Goal: Navigation & Orientation: Find specific page/section

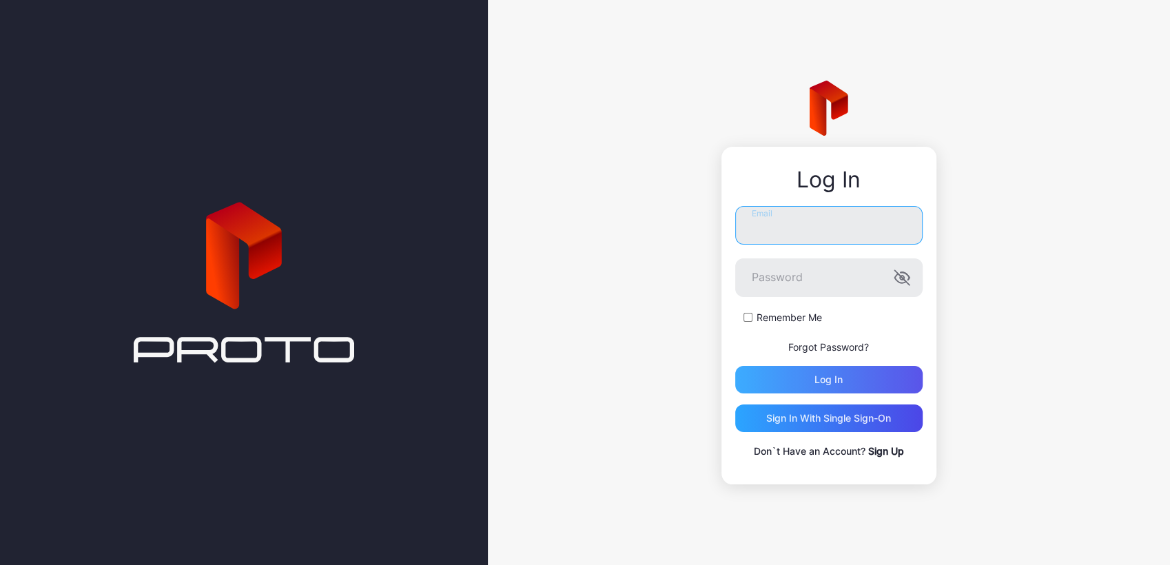
type input "**********"
click at [820, 378] on div "Log in" at bounding box center [829, 379] width 28 height 11
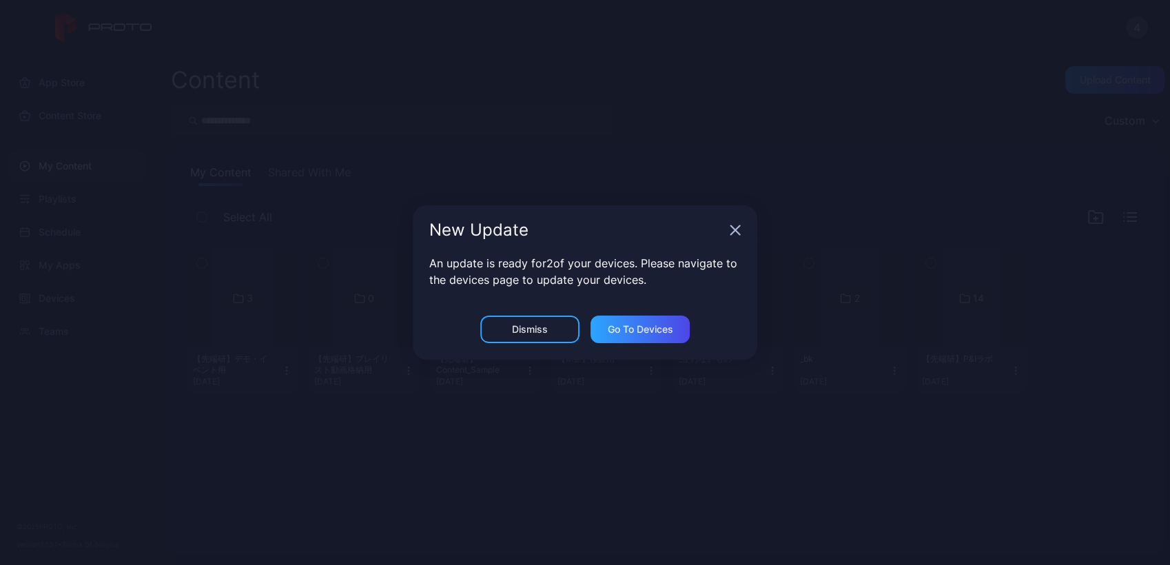
click at [403, 312] on div "New Update An update is ready for 2 of your devices. Please navigate to the dev…" at bounding box center [585, 282] width 1170 height 565
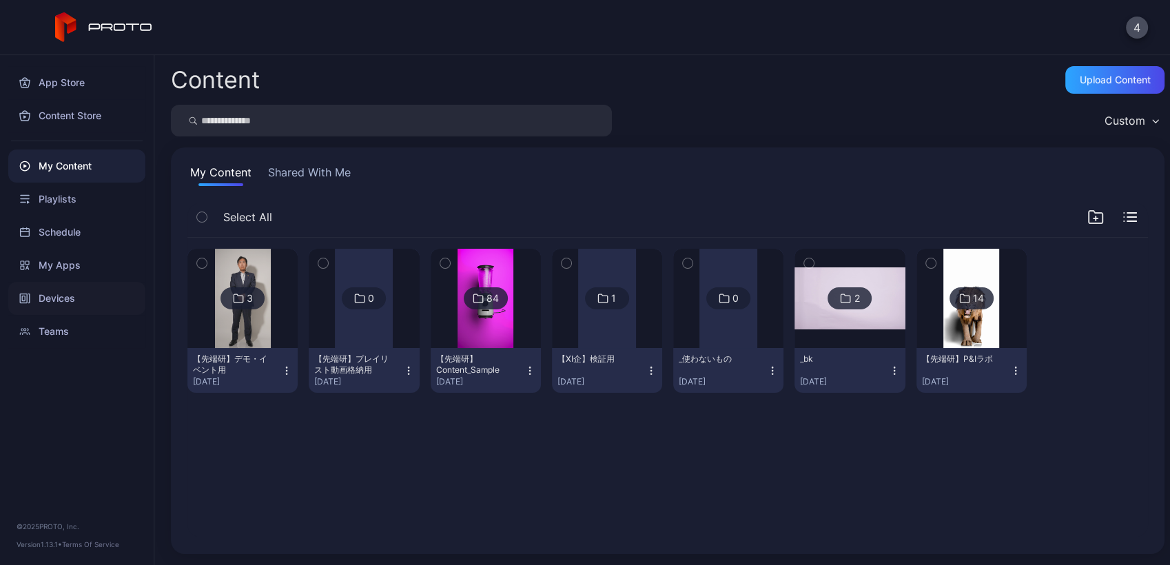
click at [74, 302] on div "Devices" at bounding box center [76, 298] width 137 height 33
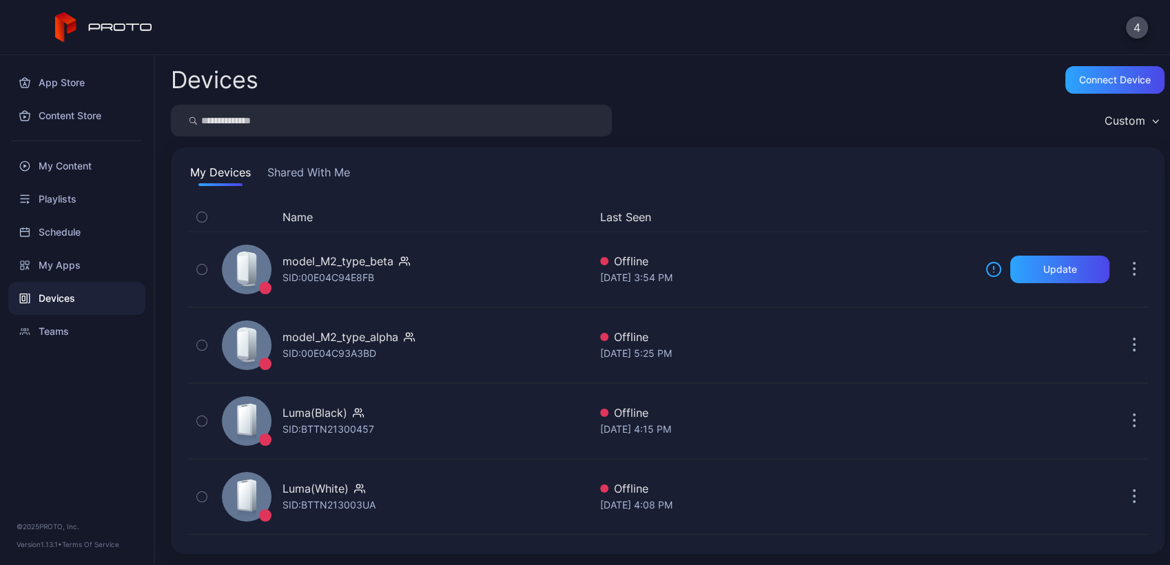
click at [307, 176] on button "Shared With Me" at bounding box center [309, 175] width 88 height 22
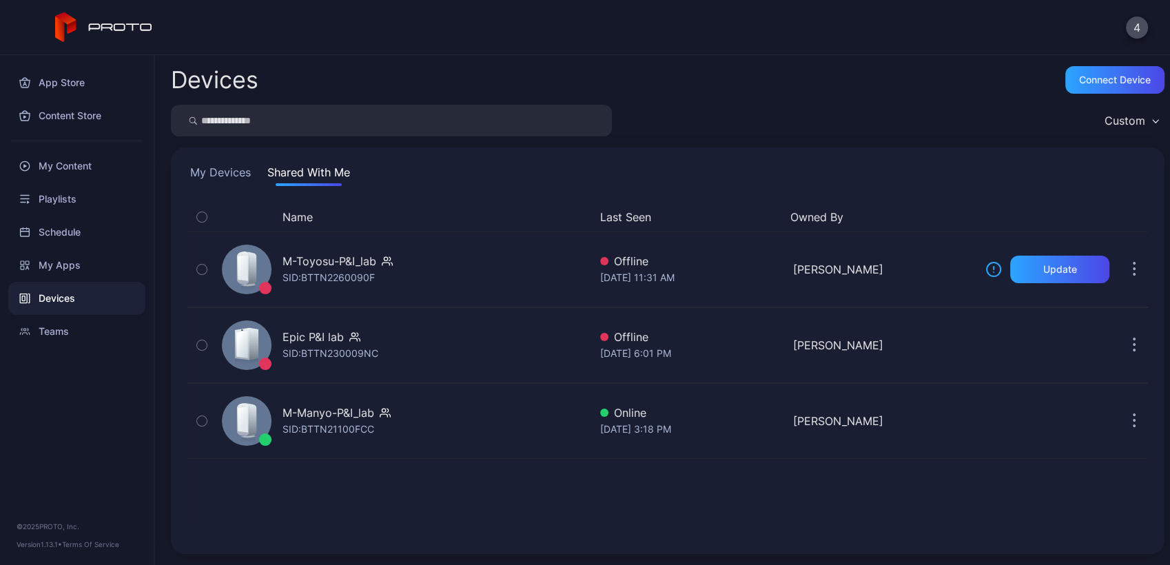
click at [222, 176] on button "My Devices" at bounding box center [221, 175] width 66 height 22
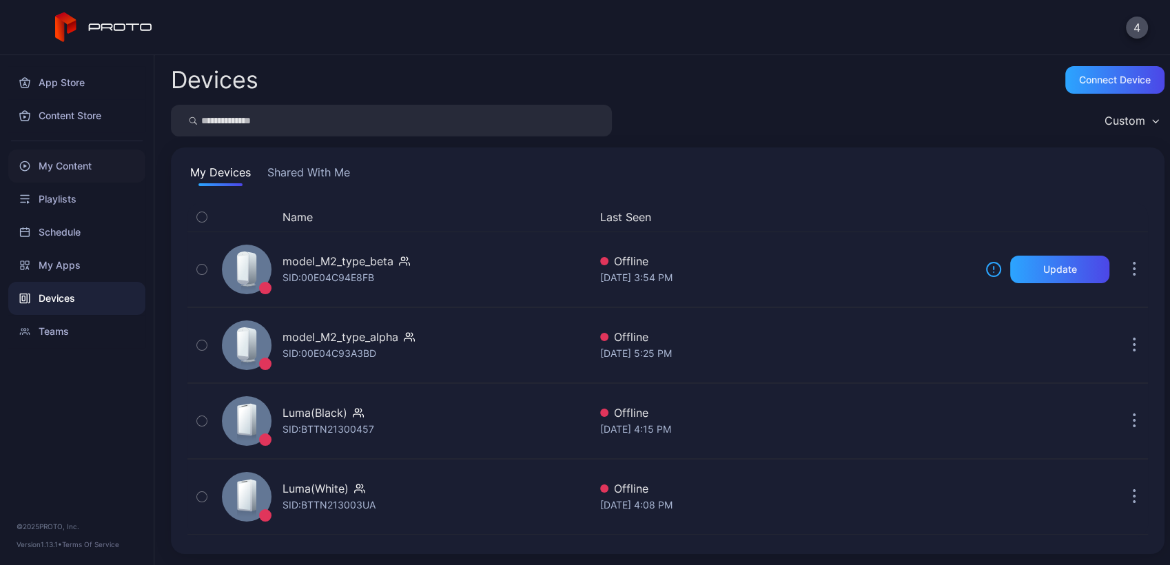
click at [43, 156] on div "My Content" at bounding box center [76, 166] width 137 height 33
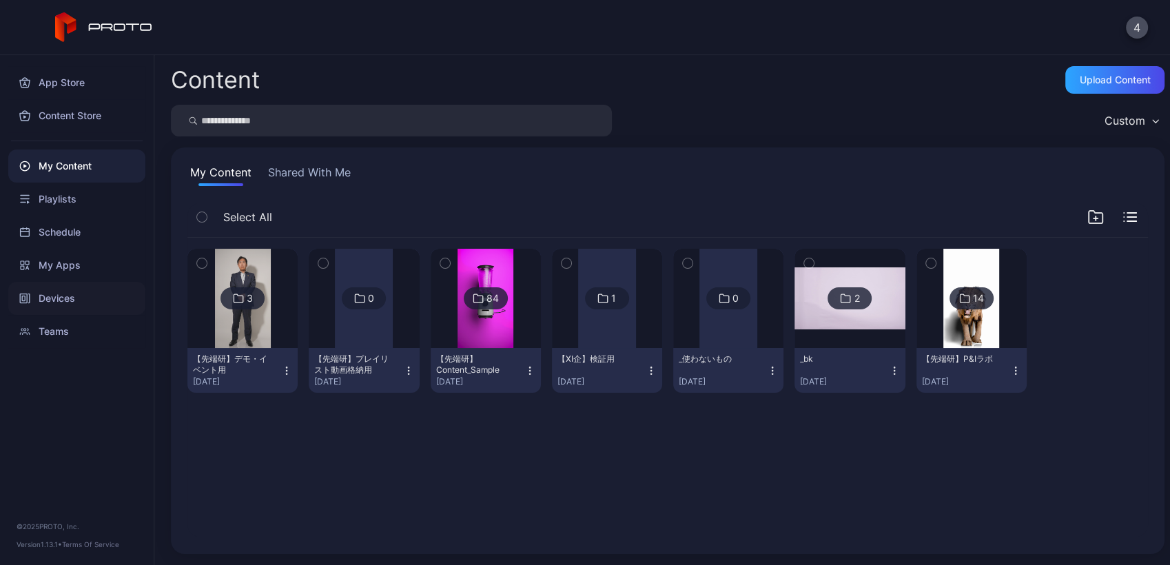
click at [61, 298] on div "Devices" at bounding box center [76, 298] width 137 height 33
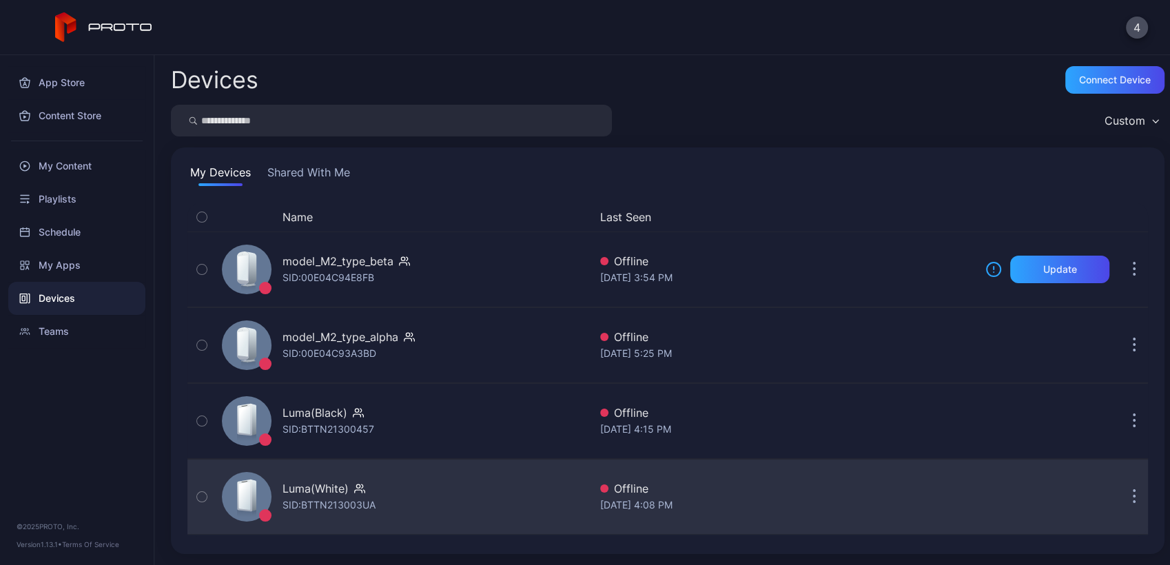
click at [481, 472] on div "Luma(White) SID: BTTN213003UA" at bounding box center [402, 497] width 373 height 69
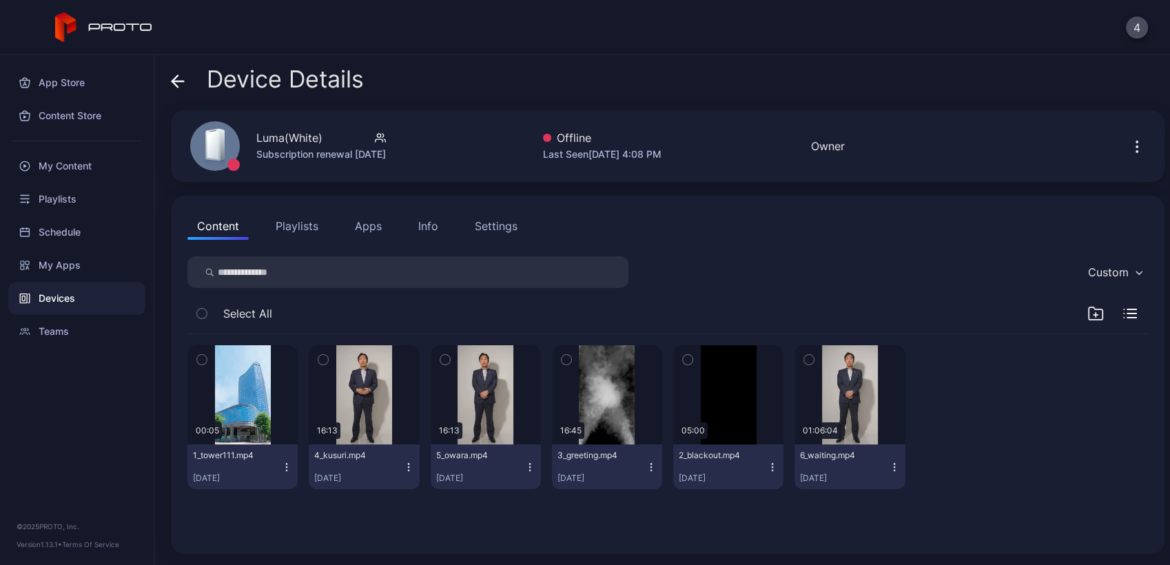
click at [181, 79] on icon at bounding box center [178, 81] width 14 height 14
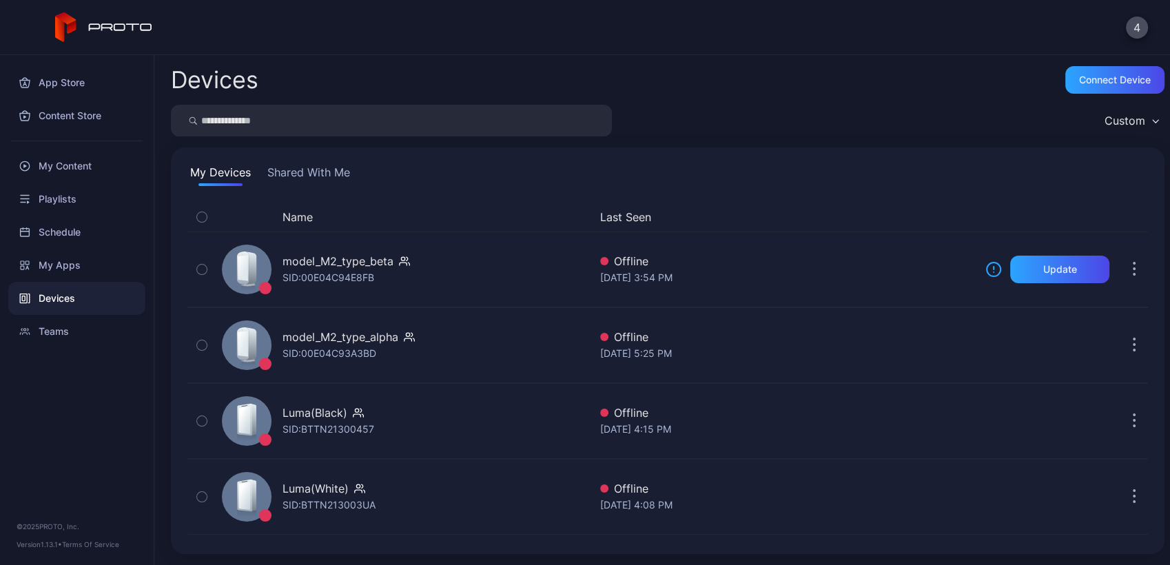
click at [318, 168] on button "Shared With Me" at bounding box center [309, 175] width 88 height 22
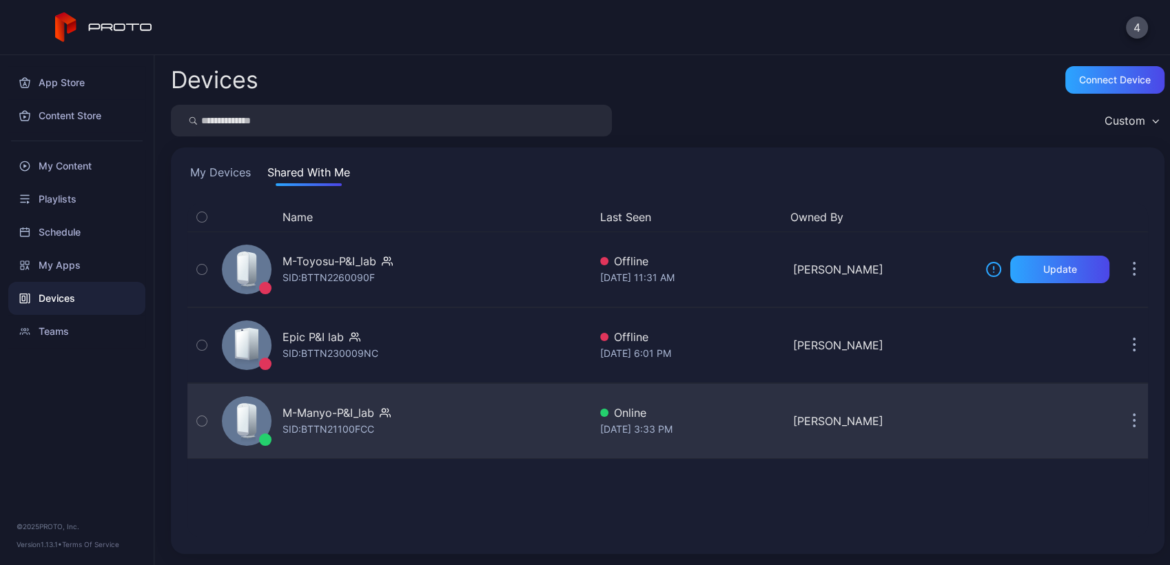
click at [445, 436] on div "M-Manyo-P&I_lab SID: BTTN21100FCC" at bounding box center [402, 421] width 373 height 69
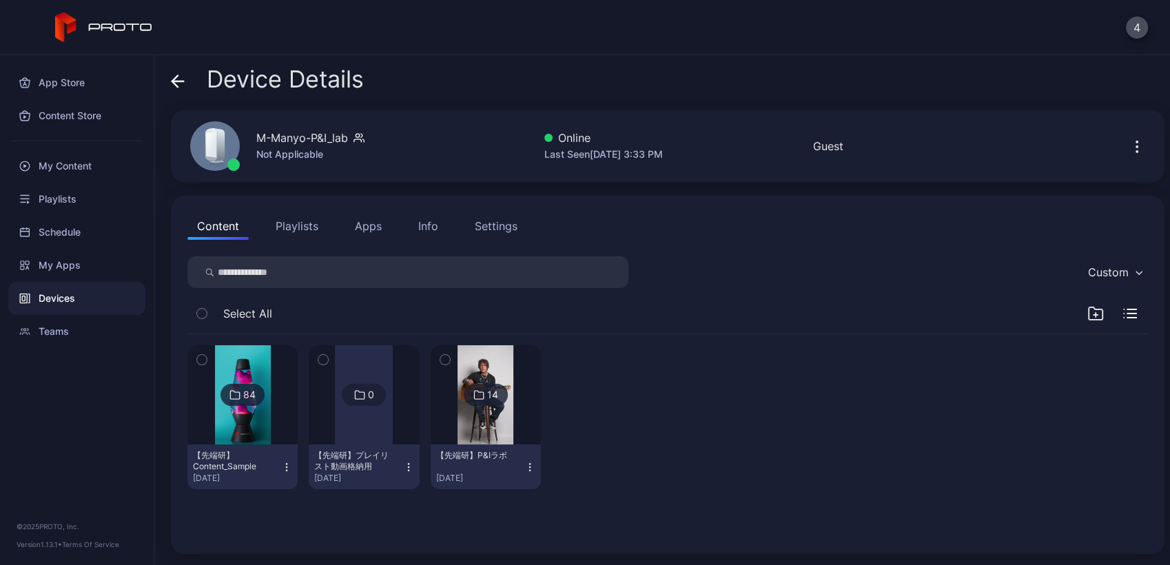
click at [474, 421] on img at bounding box center [486, 394] width 56 height 99
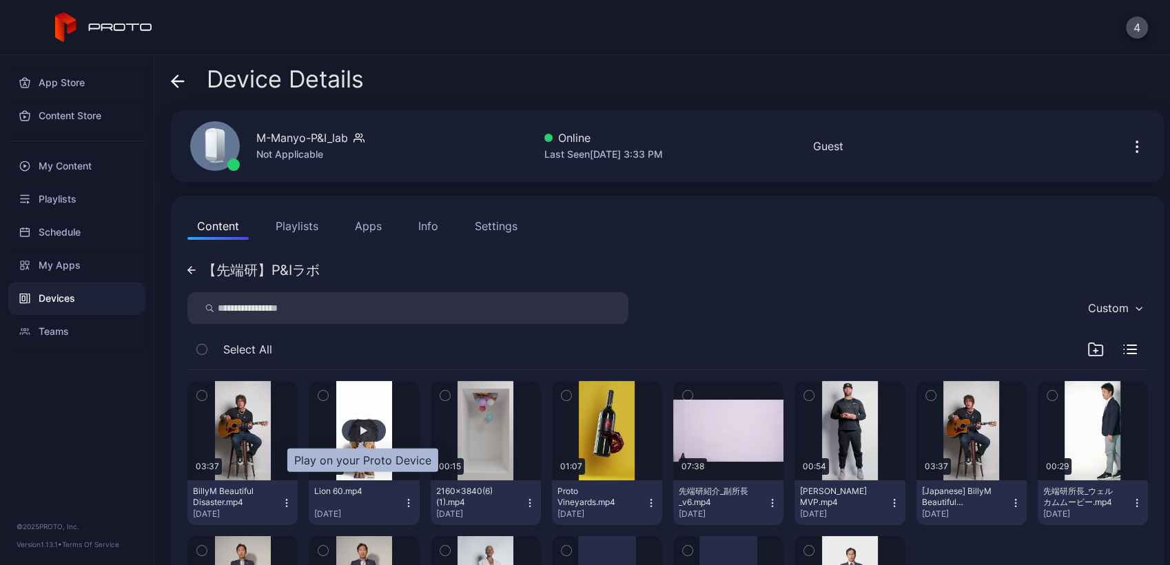
click at [361, 429] on div "button" at bounding box center [364, 431] width 7 height 8
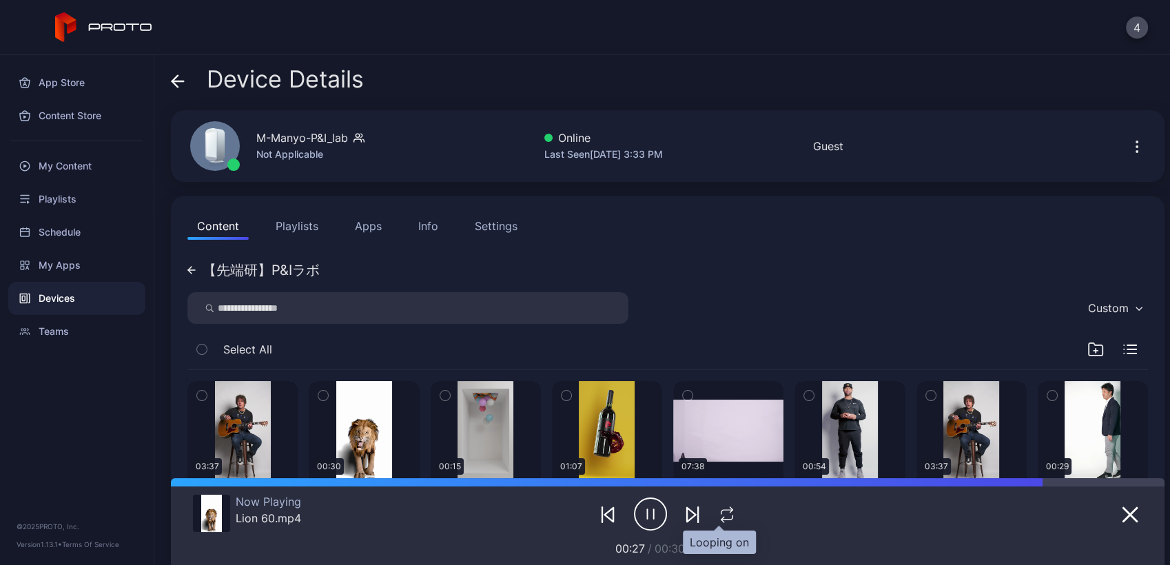
click at [722, 513] on icon "button" at bounding box center [727, 515] width 18 height 17
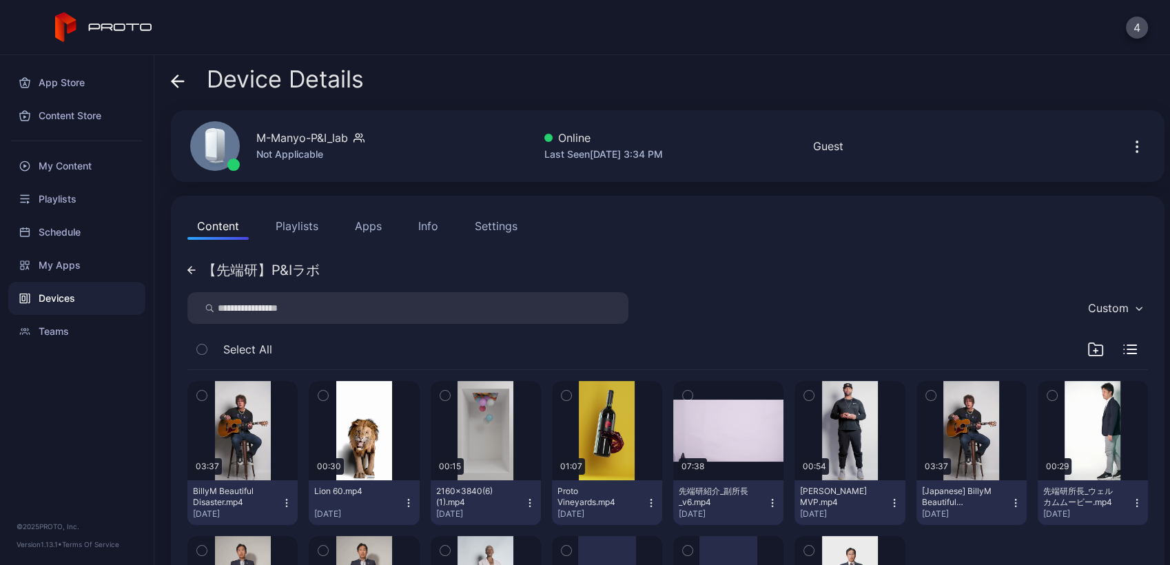
click at [691, 278] on div "【先端研】P&Iラボ Custom Select All 03:37 BillyM Beautiful Disaster.mp4 Mar 6, 2025 00…" at bounding box center [668, 473] width 961 height 435
click at [77, 163] on div "My Content" at bounding box center [76, 166] width 137 height 33
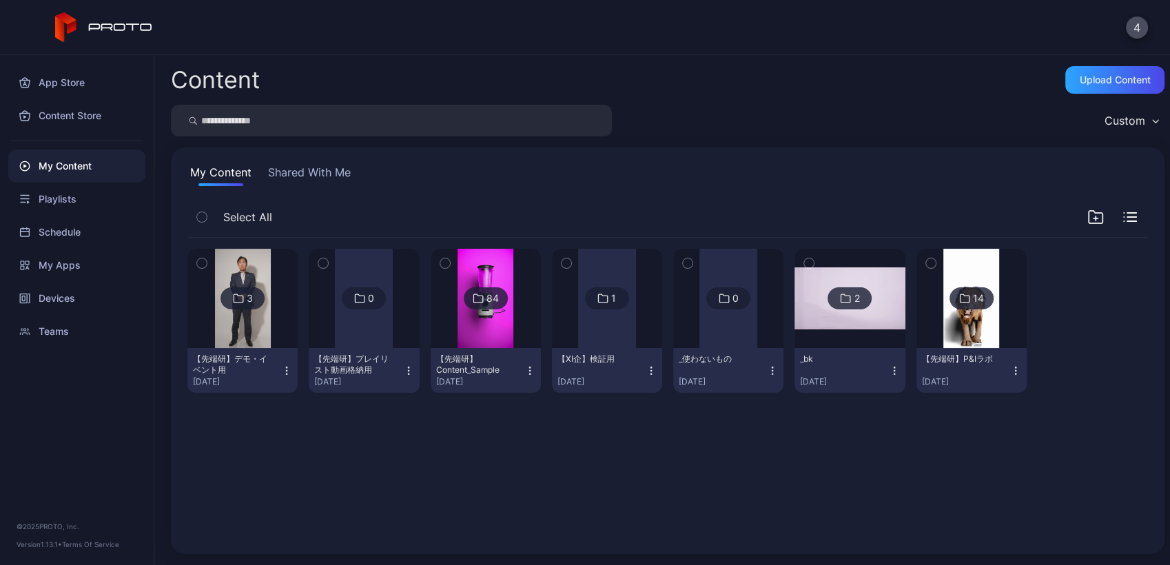
click at [240, 317] on img at bounding box center [243, 298] width 56 height 99
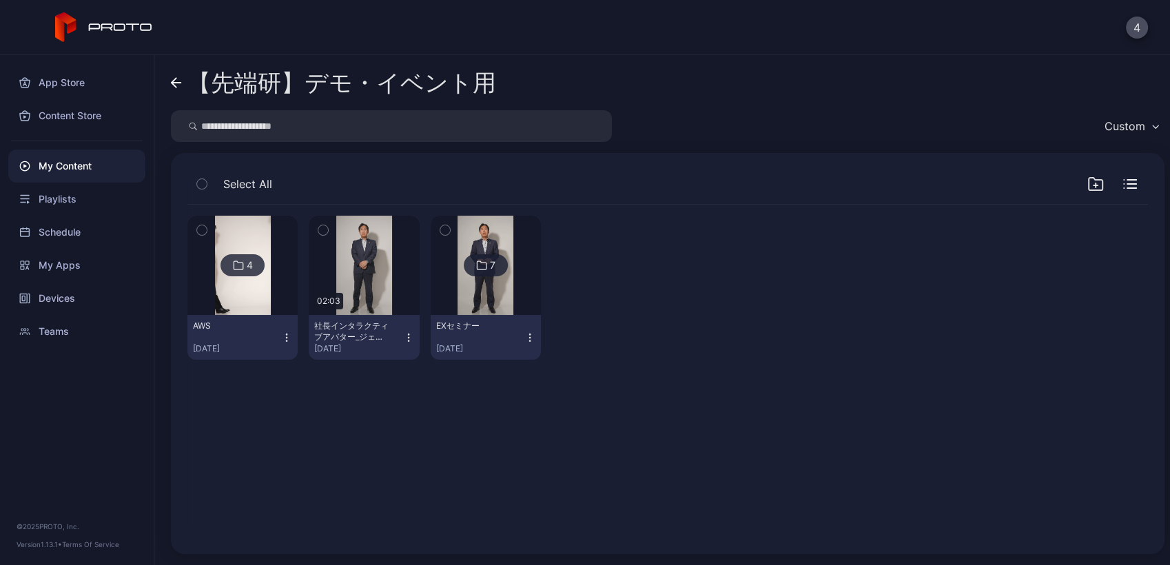
click at [467, 291] on img at bounding box center [486, 265] width 56 height 99
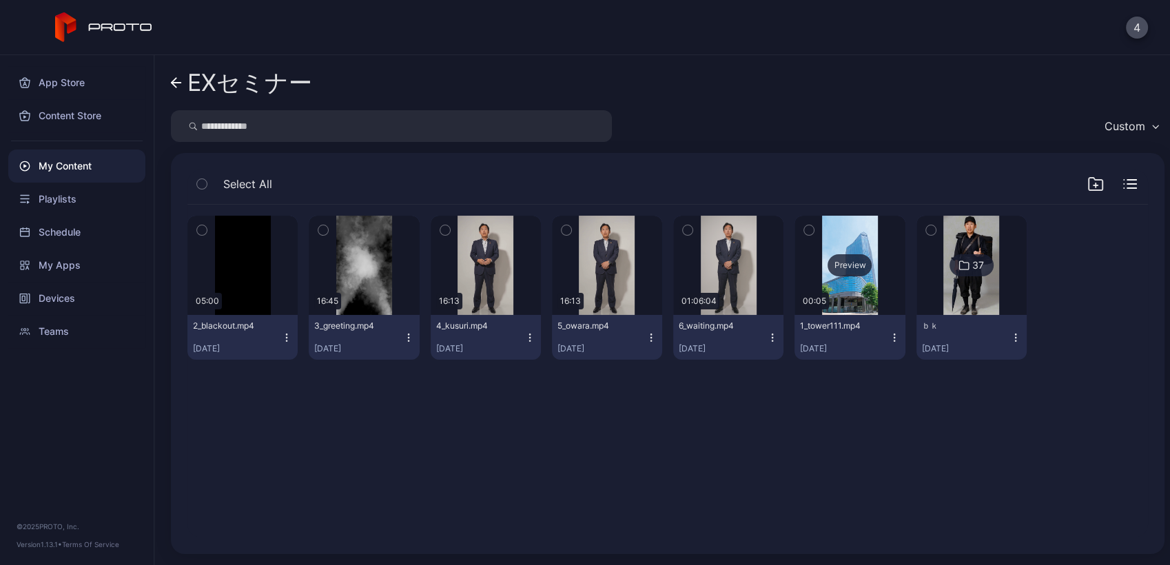
click at [837, 283] on div "Preview" at bounding box center [850, 265] width 110 height 99
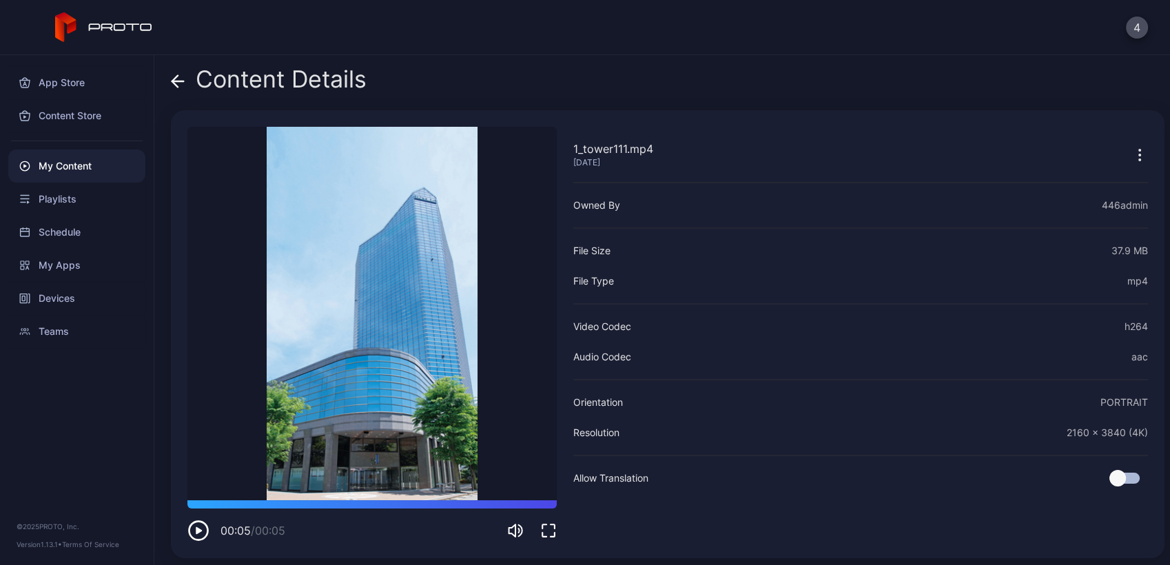
click at [173, 81] on icon at bounding box center [175, 81] width 6 height 12
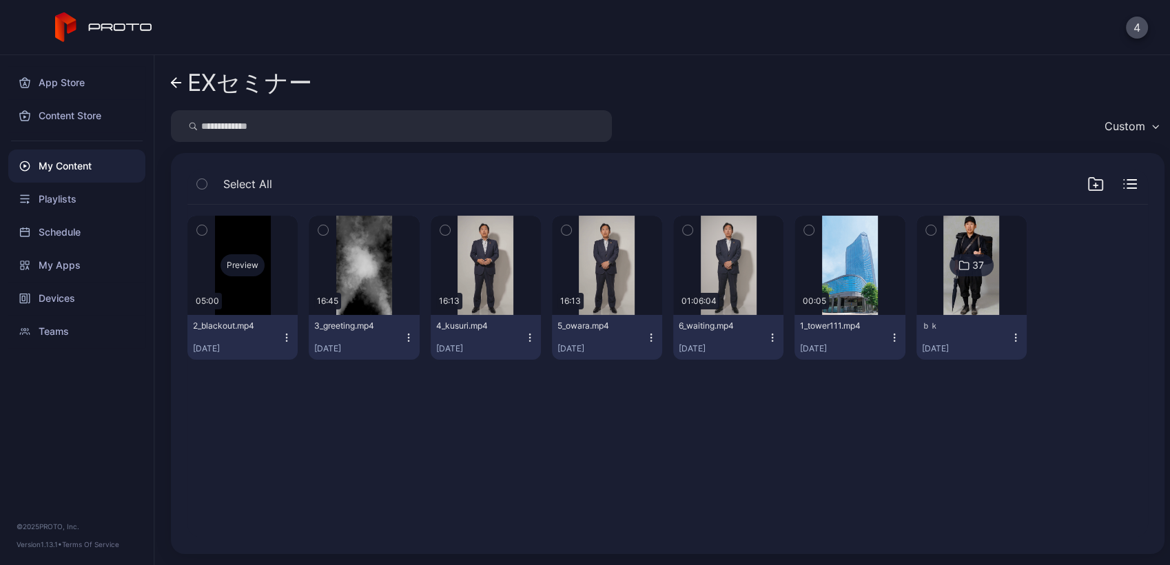
click at [245, 287] on div "Preview" at bounding box center [243, 265] width 110 height 99
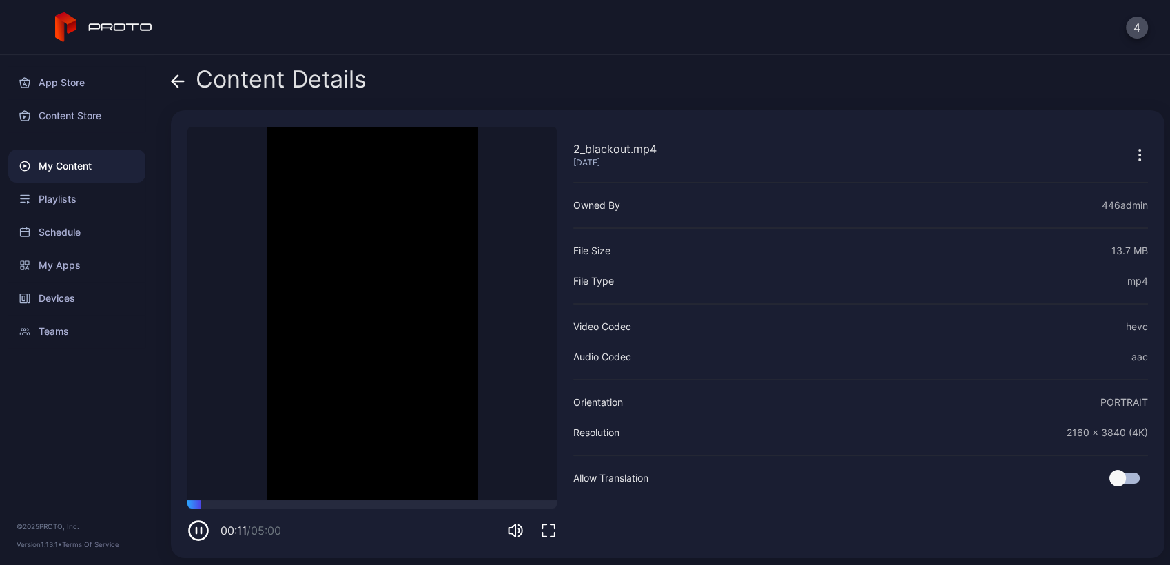
click at [177, 82] on icon at bounding box center [178, 81] width 14 height 14
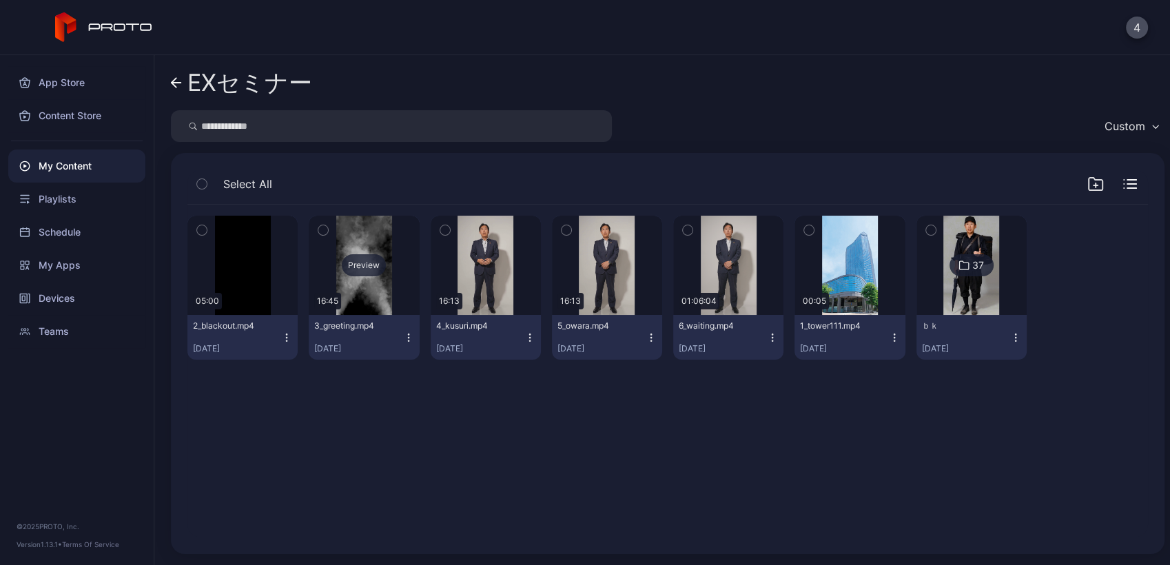
click at [354, 283] on div "Preview" at bounding box center [364, 265] width 110 height 99
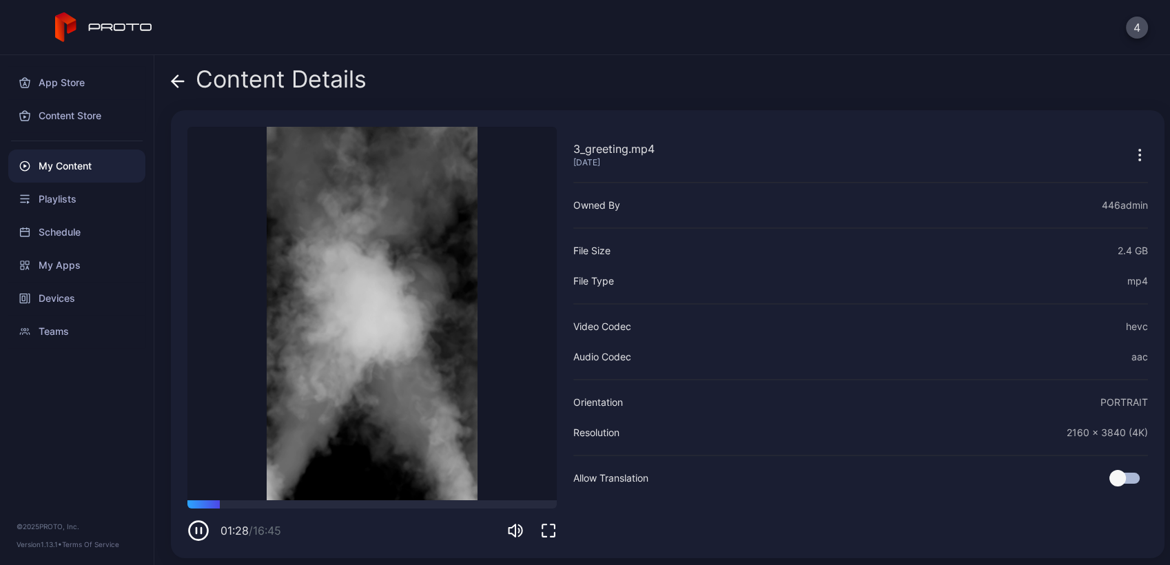
click at [176, 80] on icon at bounding box center [178, 81] width 14 height 14
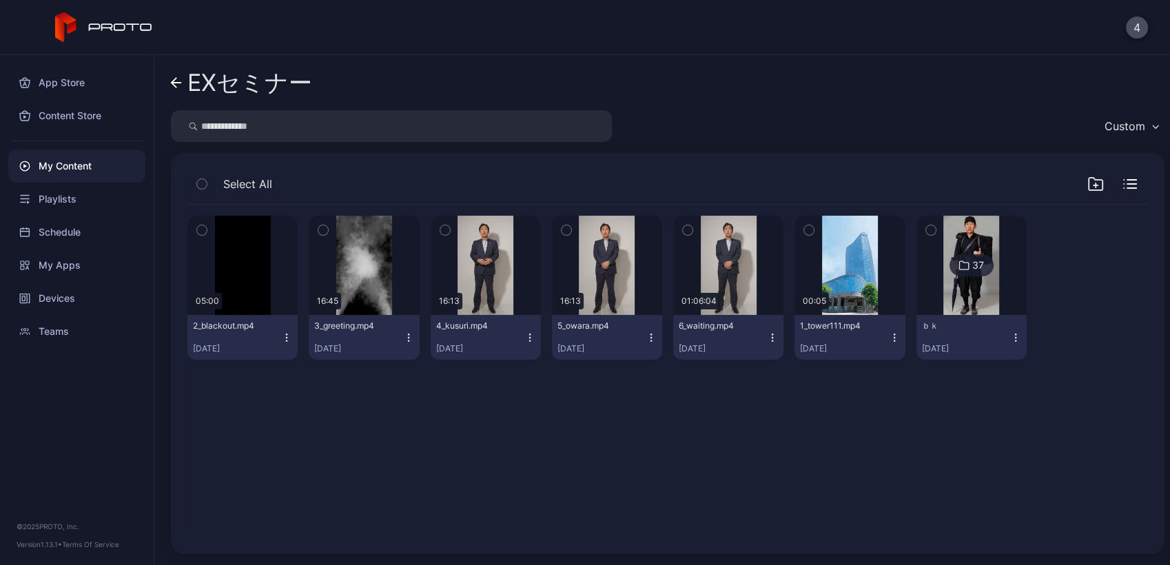
click at [466, 436] on div "Preview 05:00 2_blackout.mp4 Oct 1, 2025 Preview 16:45 3_greeting.mp4 Oct 1, 20…" at bounding box center [667, 371] width 983 height 355
click at [479, 293] on div "Preview" at bounding box center [486, 265] width 110 height 99
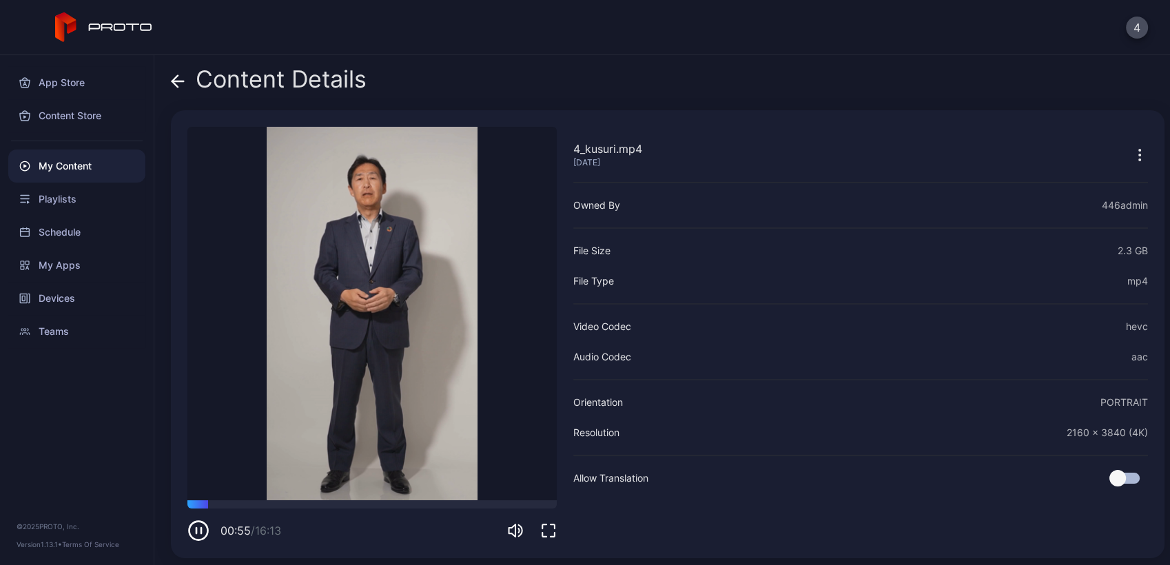
click at [181, 87] on icon at bounding box center [178, 81] width 14 height 14
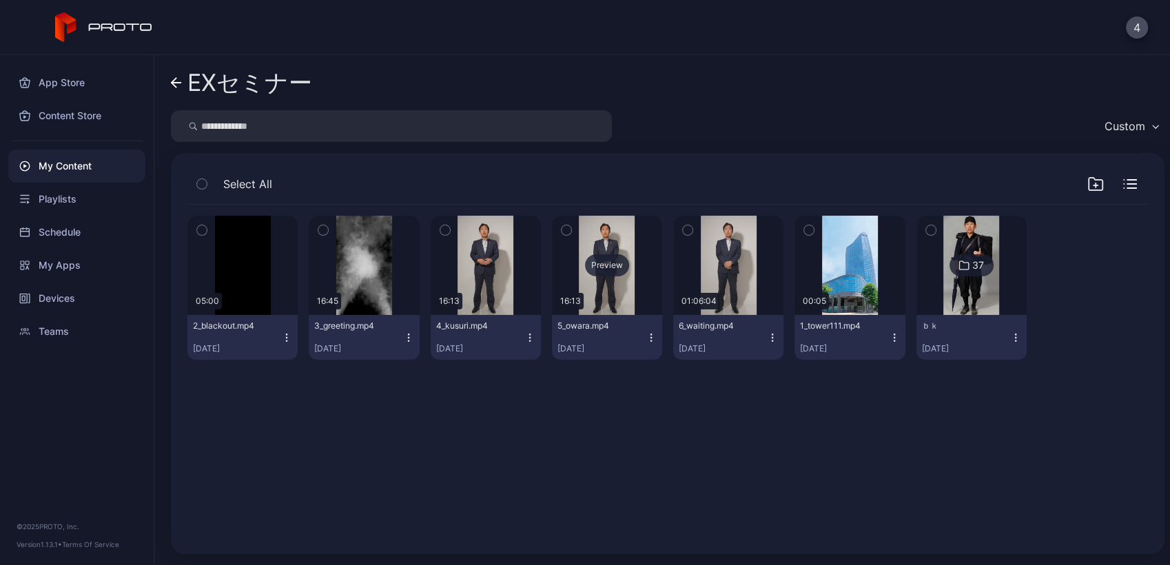
click at [590, 274] on div "Preview" at bounding box center [607, 265] width 44 height 22
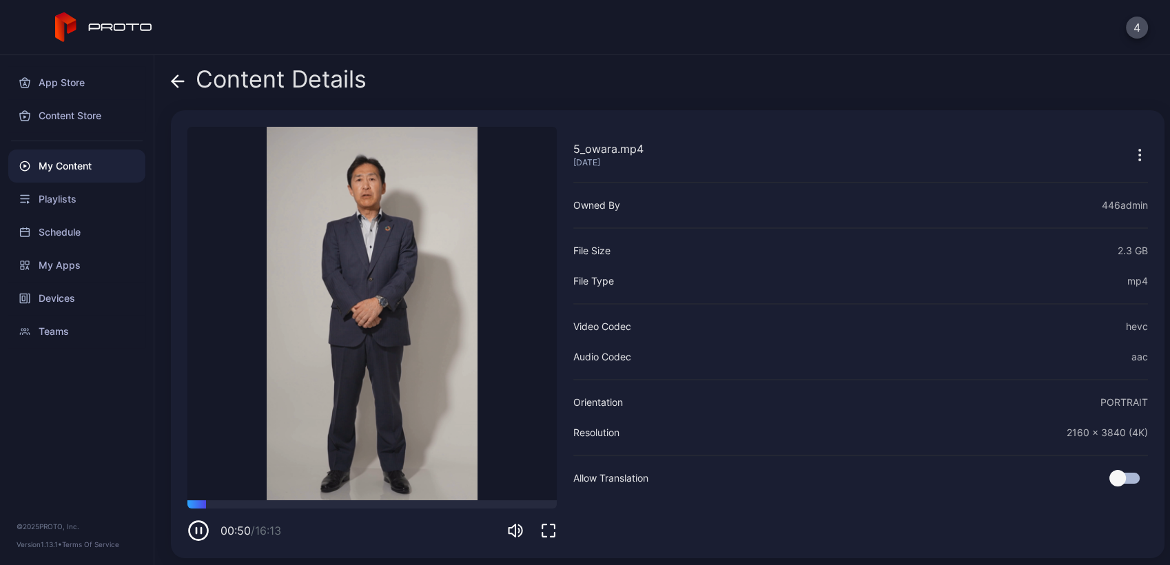
click at [179, 85] on icon at bounding box center [178, 81] width 14 height 14
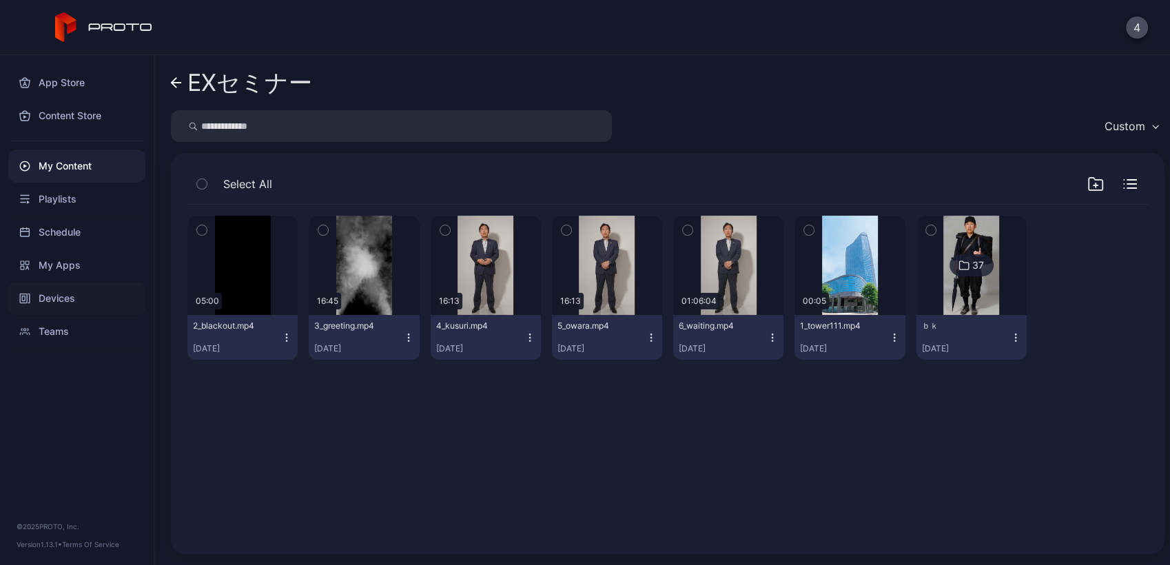
click at [39, 301] on div "Devices" at bounding box center [76, 298] width 137 height 33
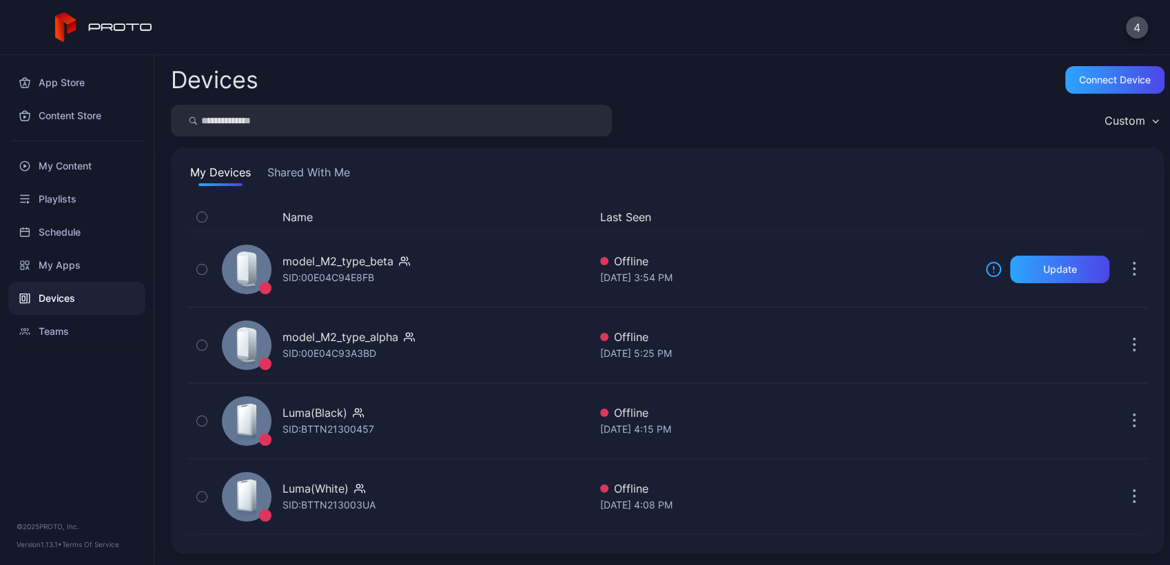
click at [330, 170] on button "Shared With Me" at bounding box center [309, 175] width 88 height 22
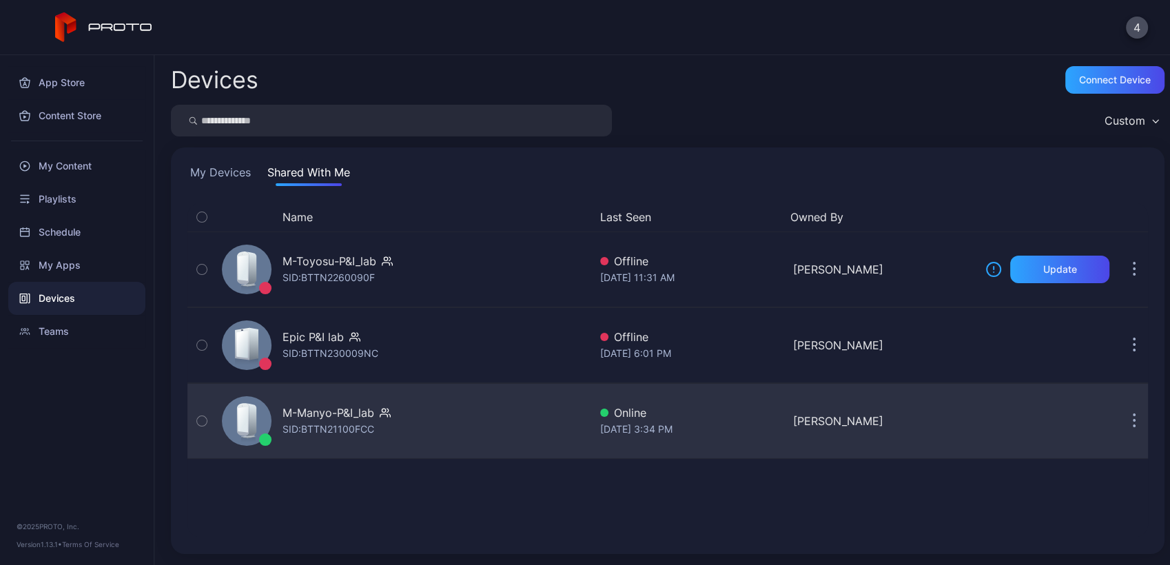
click at [478, 445] on div "M-Manyo-P&I_lab SID: BTTN21100FCC" at bounding box center [402, 421] width 373 height 69
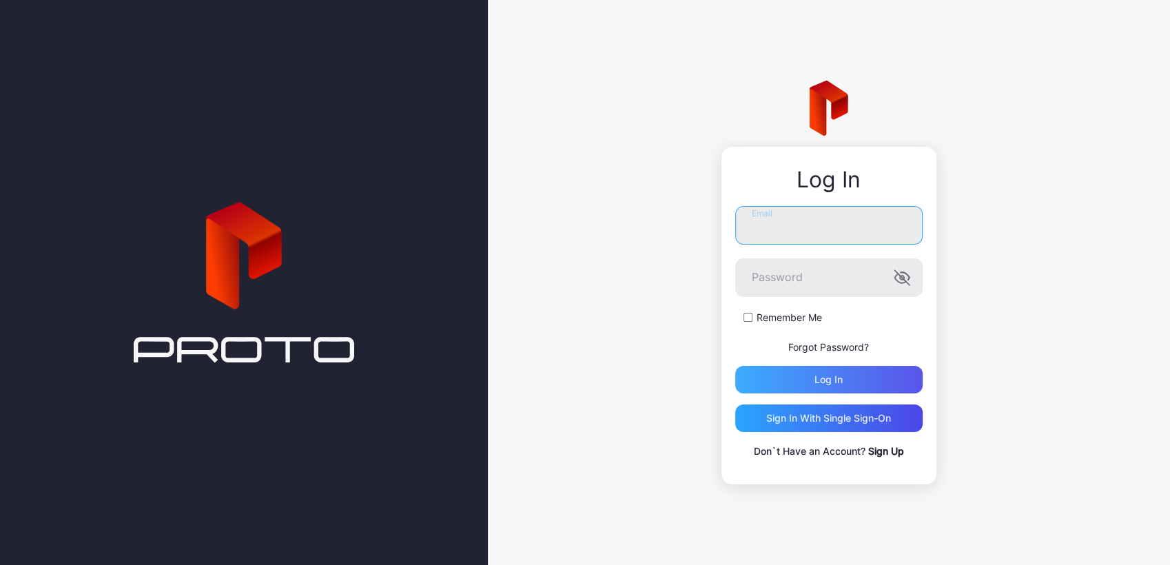
type input "**********"
click at [872, 384] on div "Log in" at bounding box center [830, 380] width 188 height 28
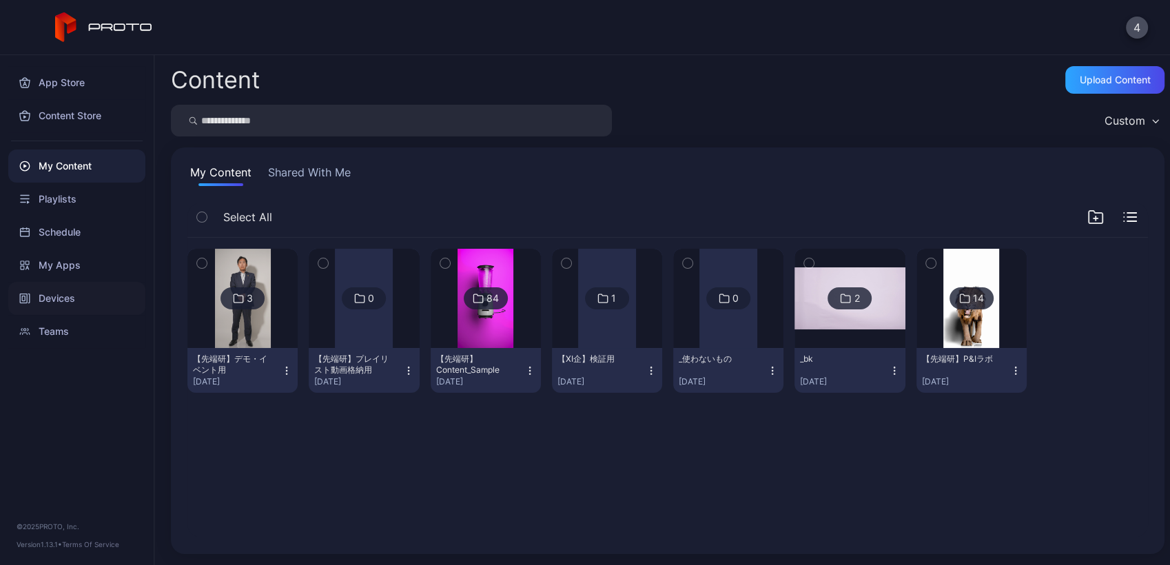
click at [59, 295] on div "Devices" at bounding box center [76, 298] width 137 height 33
